Goal: Information Seeking & Learning: Learn about a topic

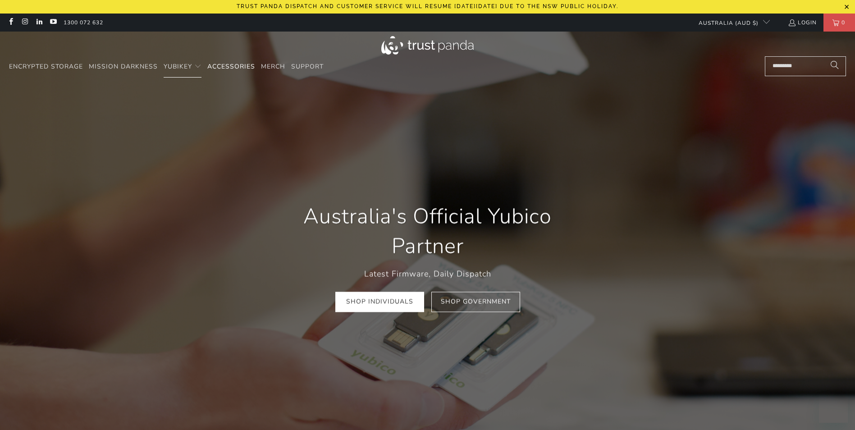
click at [240, 67] on span "Accessories" at bounding box center [231, 66] width 48 height 9
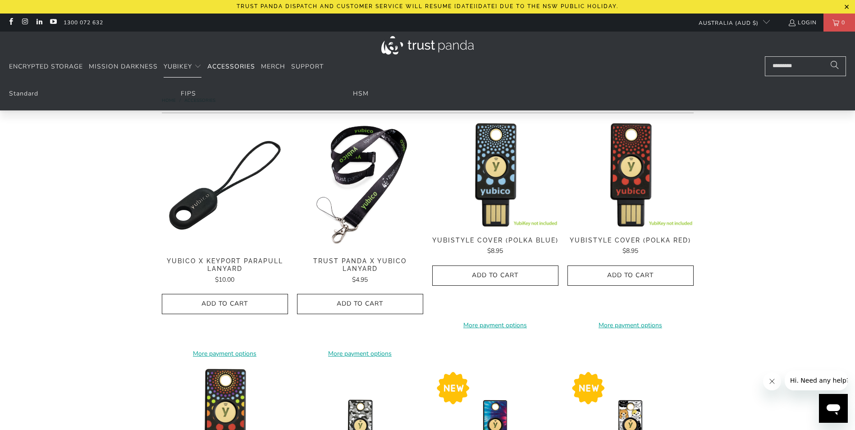
click at [33, 94] on link "Standard" at bounding box center [23, 93] width 29 height 9
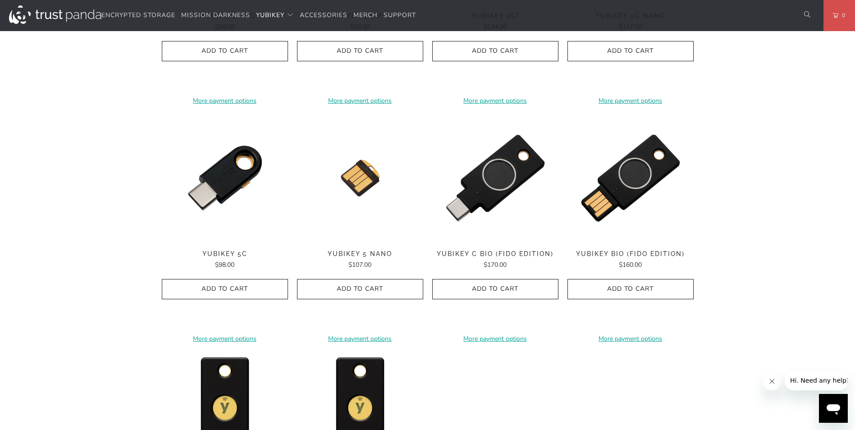
scroll to position [811, 0]
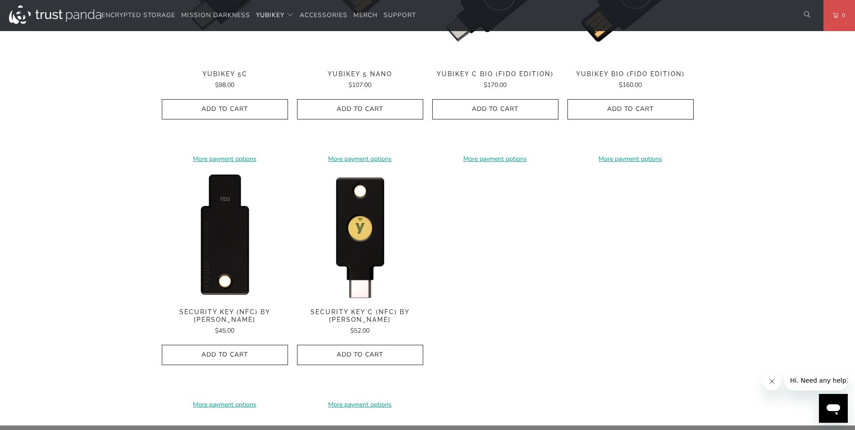
click at [228, 234] on img at bounding box center [225, 236] width 126 height 126
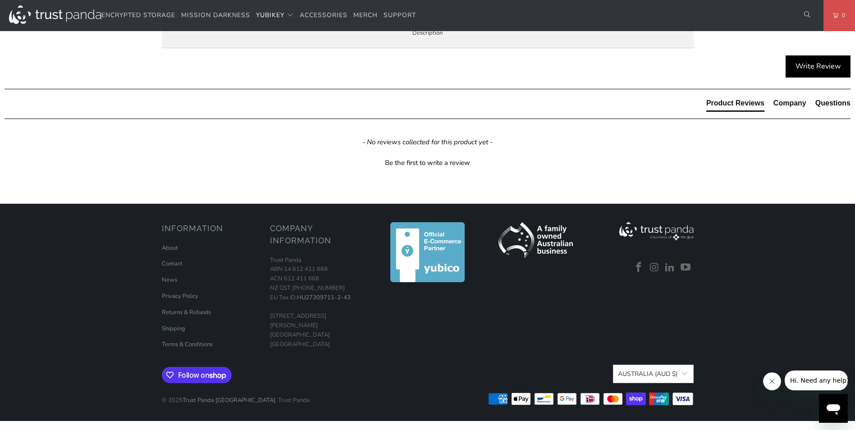
scroll to position [451, 0]
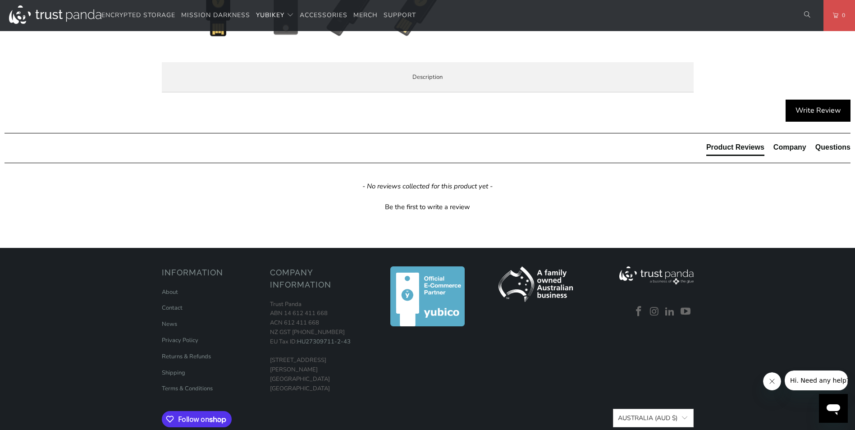
click at [0, 0] on span "Specifications" at bounding box center [0, 0] width 0 height 0
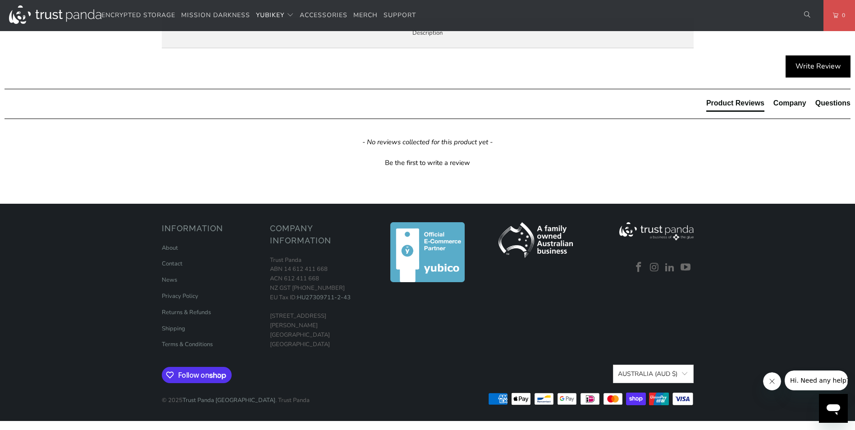
scroll to position [496, 0]
drag, startPoint x: 290, startPoint y: 375, endPoint x: 503, endPoint y: 379, distance: 212.3
click at [0, 0] on td "IP68 rated, Crush Resistant, No Batteries Required, No Moving Parts" at bounding box center [0, 0] width 0 height 0
drag, startPoint x: 503, startPoint y: 379, endPoint x: 584, endPoint y: 372, distance: 81.4
click at [0, 0] on td "IP68 rated, Crush Resistant, No Batteries Required, No Moving Parts" at bounding box center [0, 0] width 0 height 0
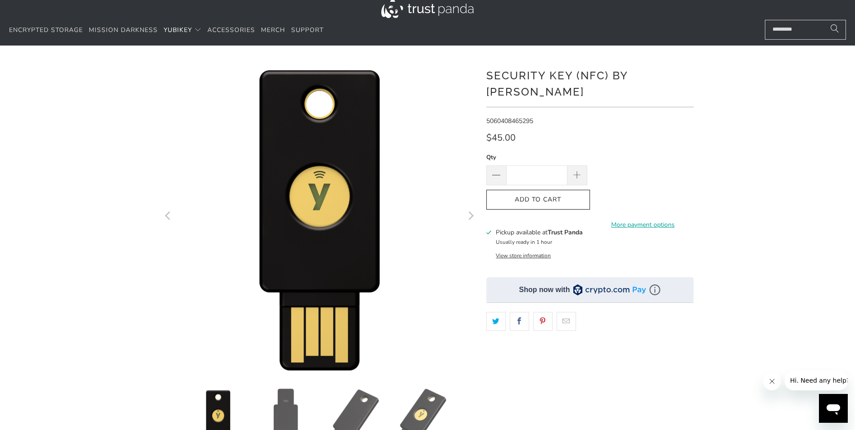
scroll to position [0, 0]
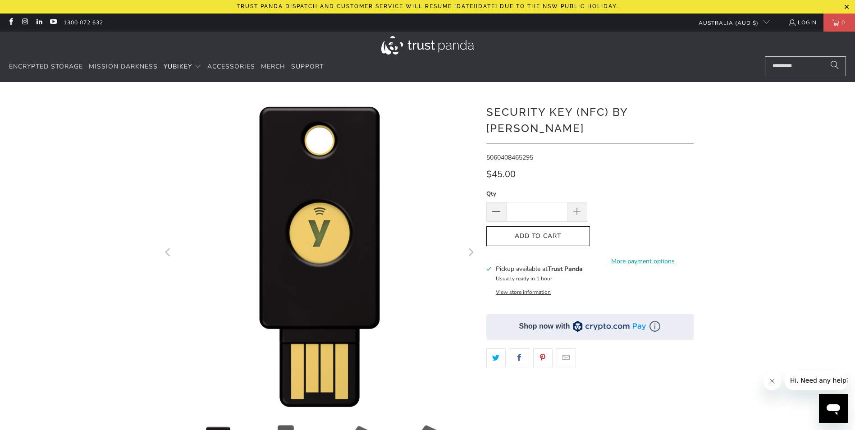
click at [691, 169] on div "$45.00" at bounding box center [589, 176] width 207 height 14
click at [640, 169] on div "$45.00" at bounding box center [589, 176] width 207 height 14
click at [213, 67] on span "Accessories" at bounding box center [231, 66] width 48 height 9
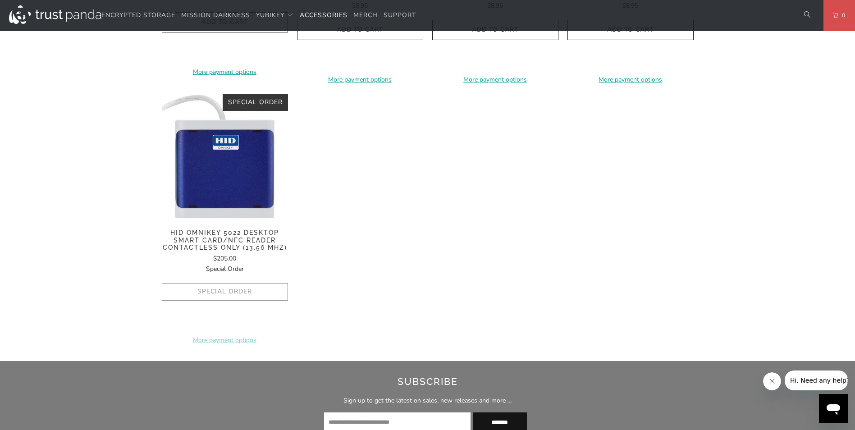
scroll to position [766, 0]
